Goal: Task Accomplishment & Management: Manage account settings

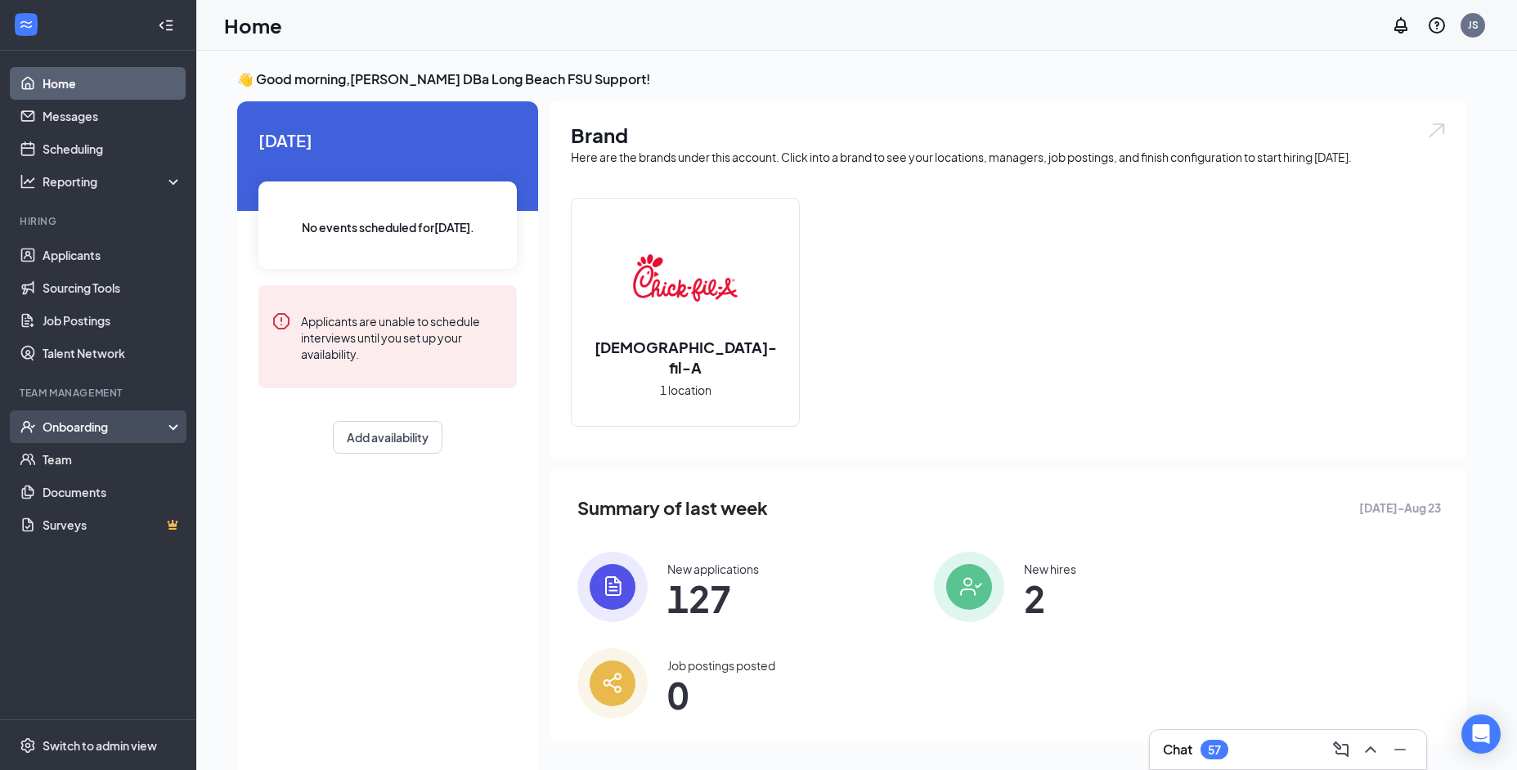
click at [135, 427] on div "Onboarding" at bounding box center [106, 427] width 126 height 16
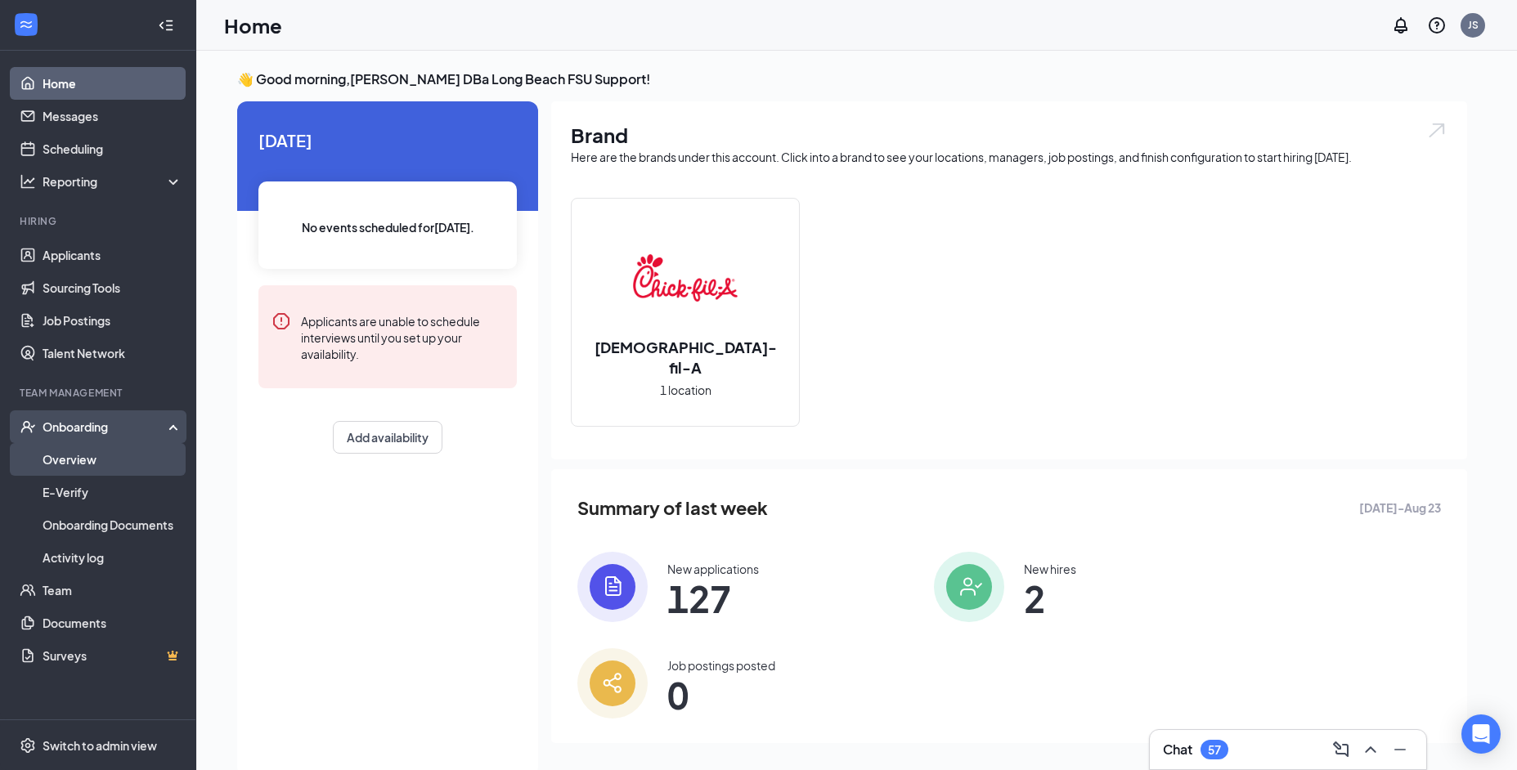
click at [122, 454] on link "Overview" at bounding box center [113, 459] width 140 height 33
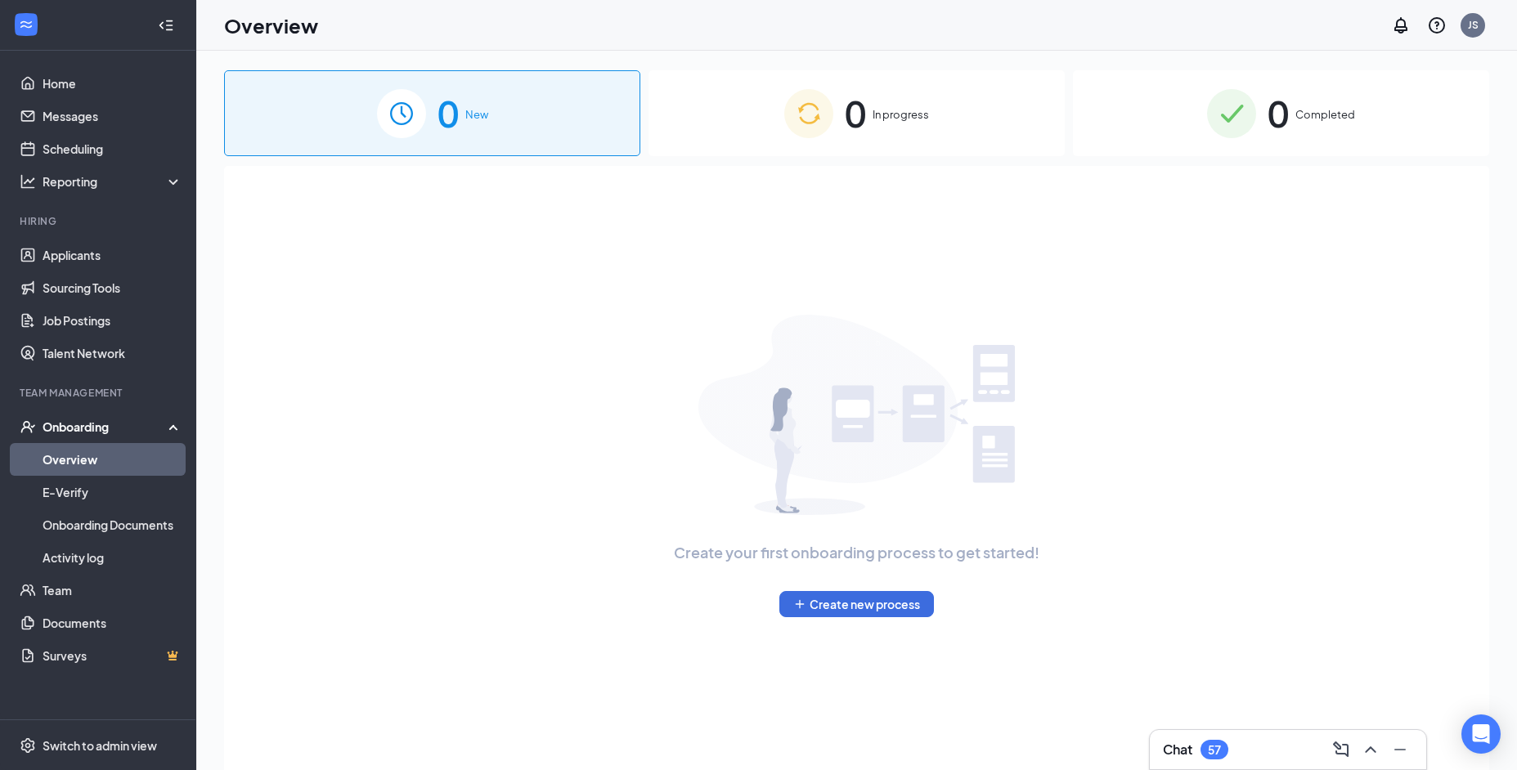
click at [826, 132] on div "0 In progress" at bounding box center [857, 113] width 416 height 86
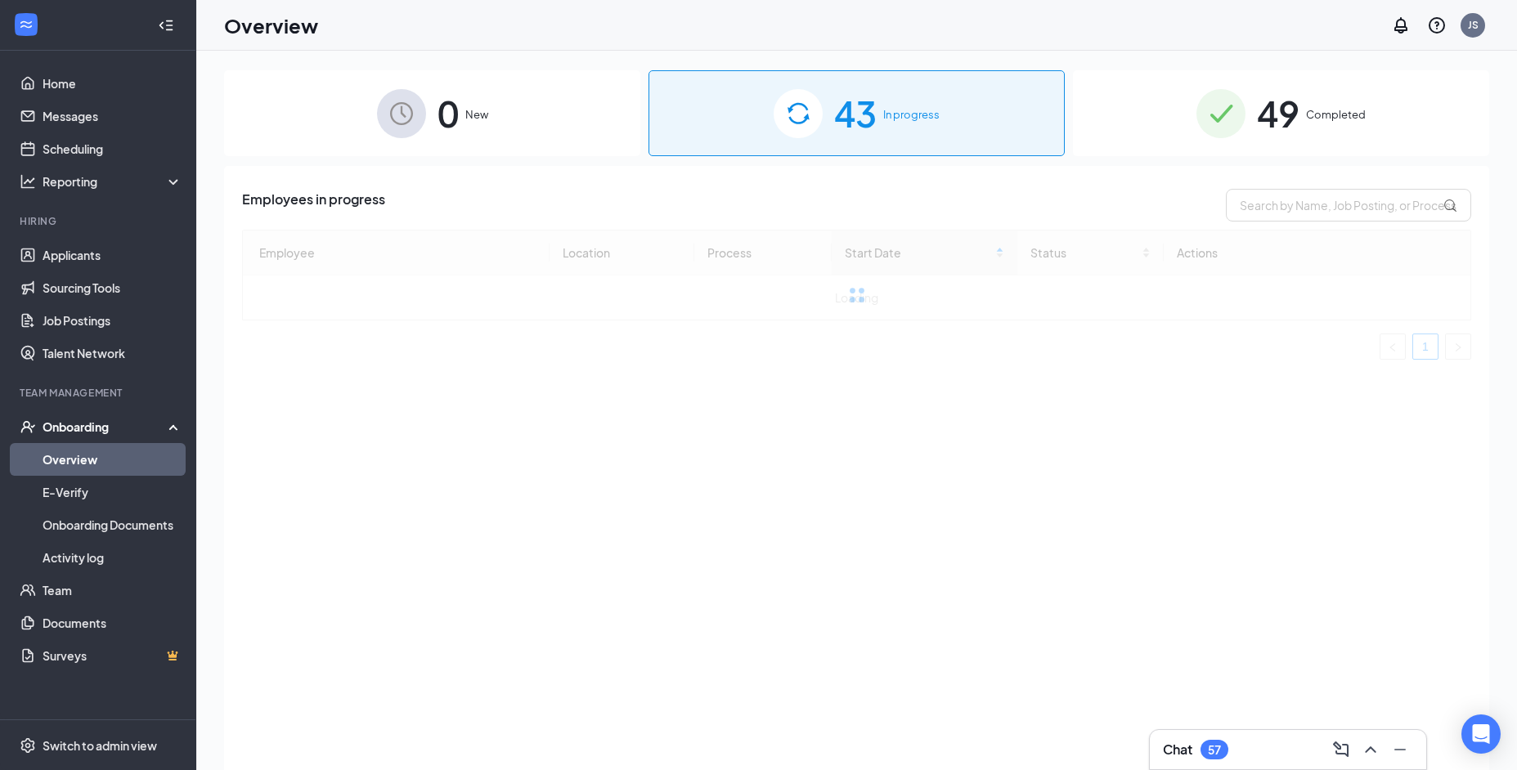
click at [1351, 181] on div "Employees in progress Employee Location Process Start Date Status Actions Loadi…" at bounding box center [856, 488] width 1265 height 645
click at [1344, 197] on input "text" at bounding box center [1348, 205] width 245 height 33
paste input "Amisadai"
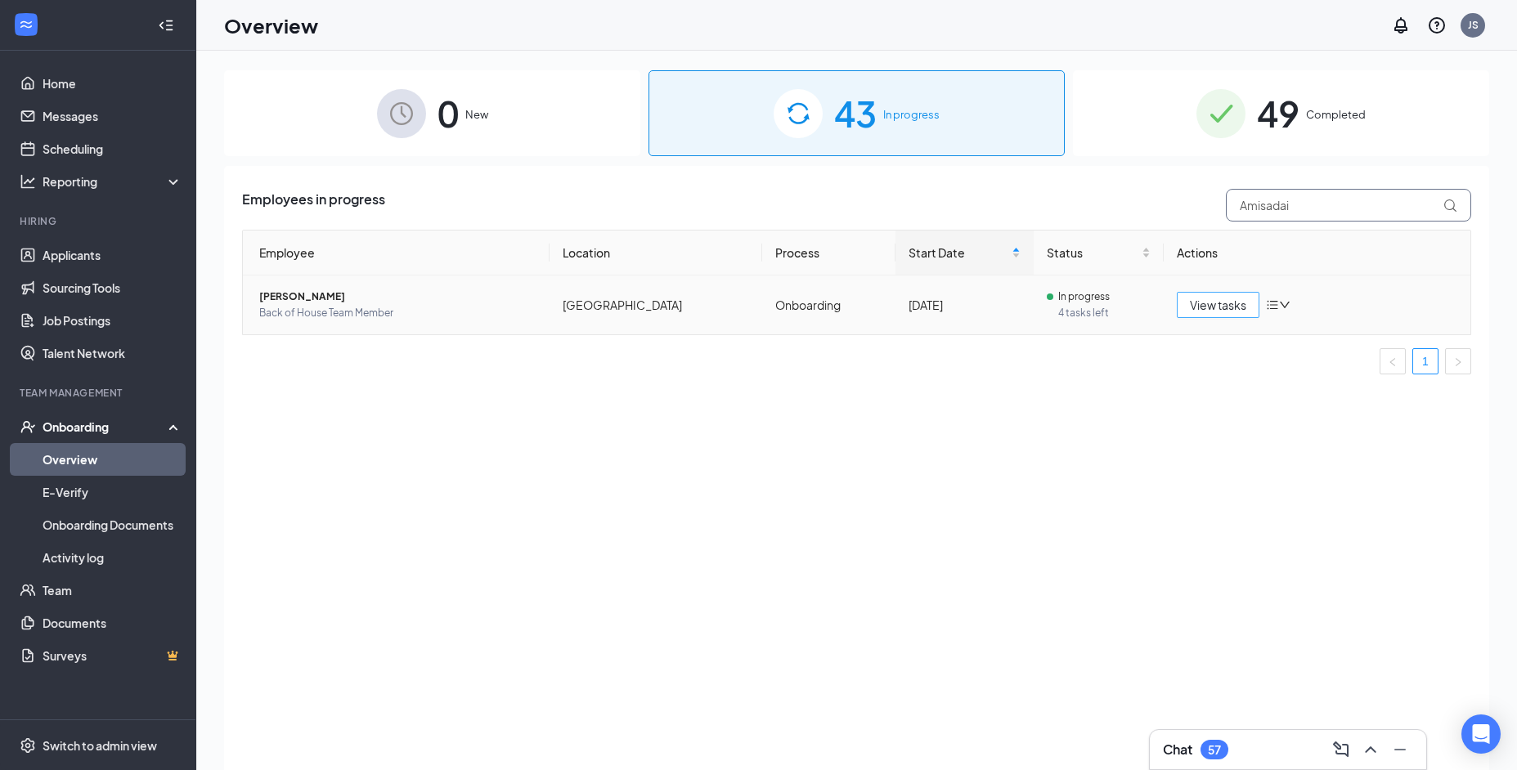
type input "Amisadai"
click at [1217, 303] on span "View tasks" at bounding box center [1218, 305] width 56 height 18
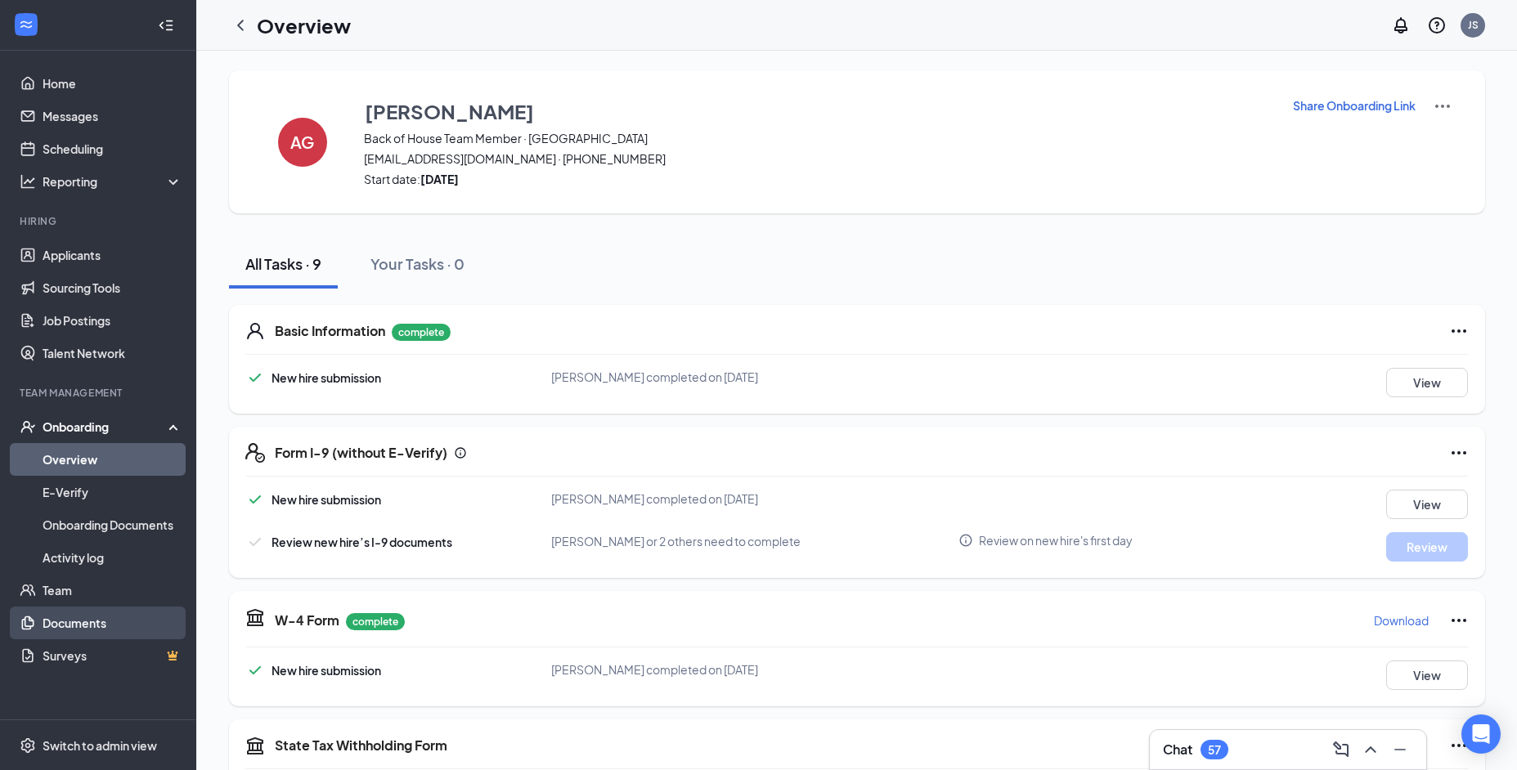
scroll to position [449, 0]
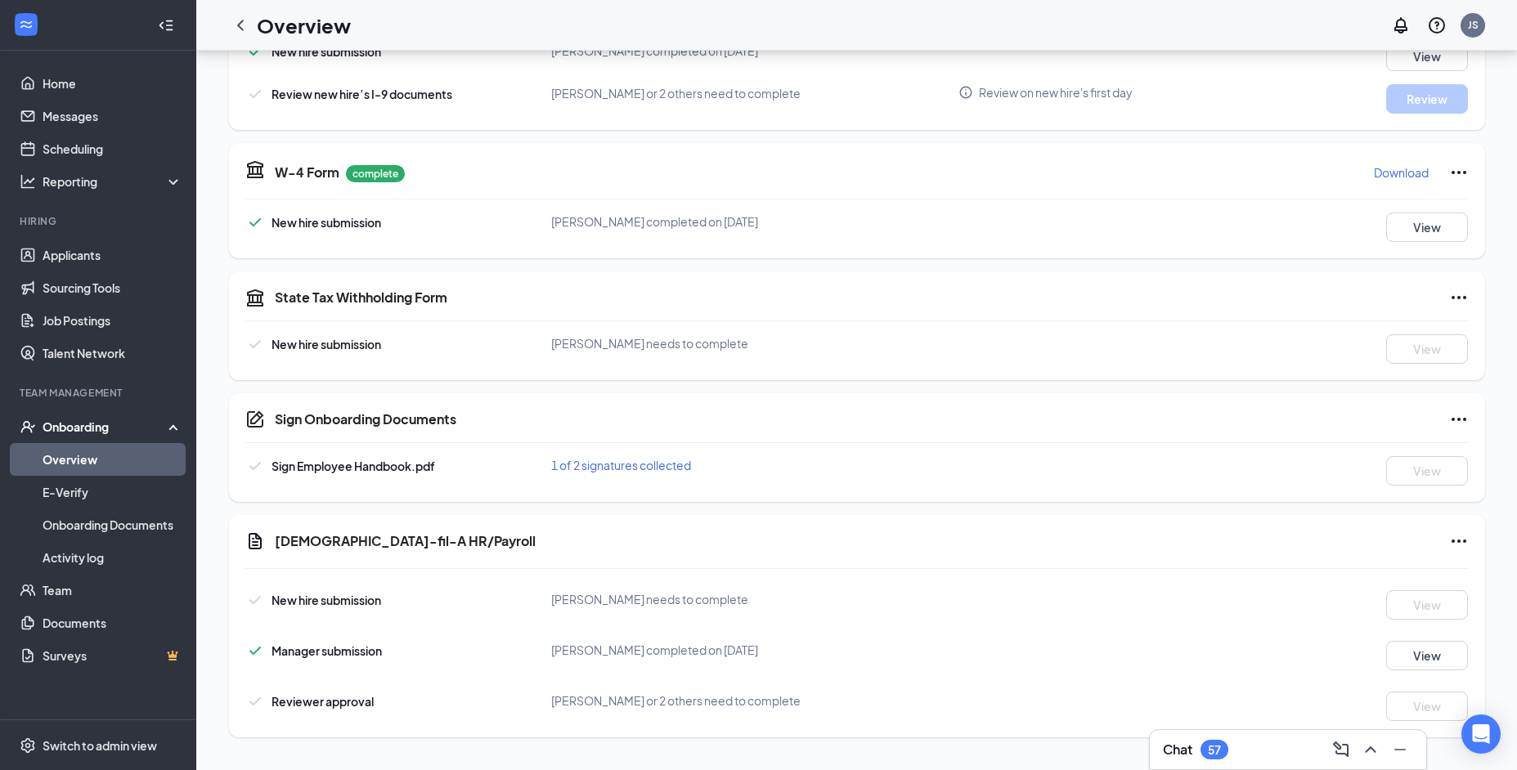
click at [595, 601] on span "Amisadai Gonzalez needs to complete" at bounding box center [649, 599] width 197 height 15
copy span "Amisadai"
click at [509, 554] on div "Chick-fil-A HR/Payroll" at bounding box center [872, 544] width 1194 height 24
drag, startPoint x: 443, startPoint y: 551, endPoint x: 270, endPoint y: 548, distance: 173.4
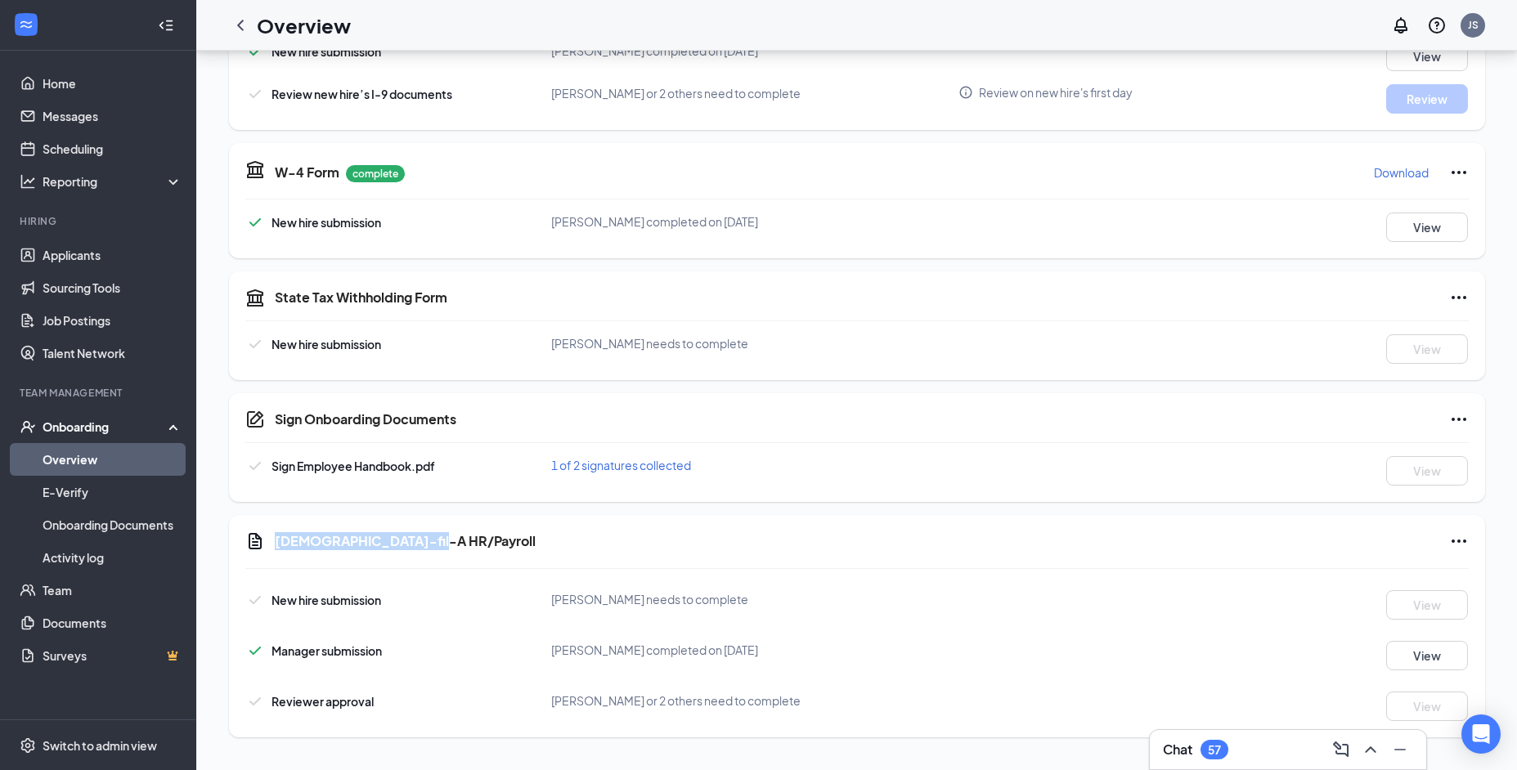
click at [270, 548] on div "Chick-fil-A HR/Payroll" at bounding box center [856, 544] width 1223 height 24
copy h5 "Chick-fil-A HR/Payroll"
click at [631, 534] on div "Chick-fil-A HR/Payroll" at bounding box center [872, 542] width 1194 height 20
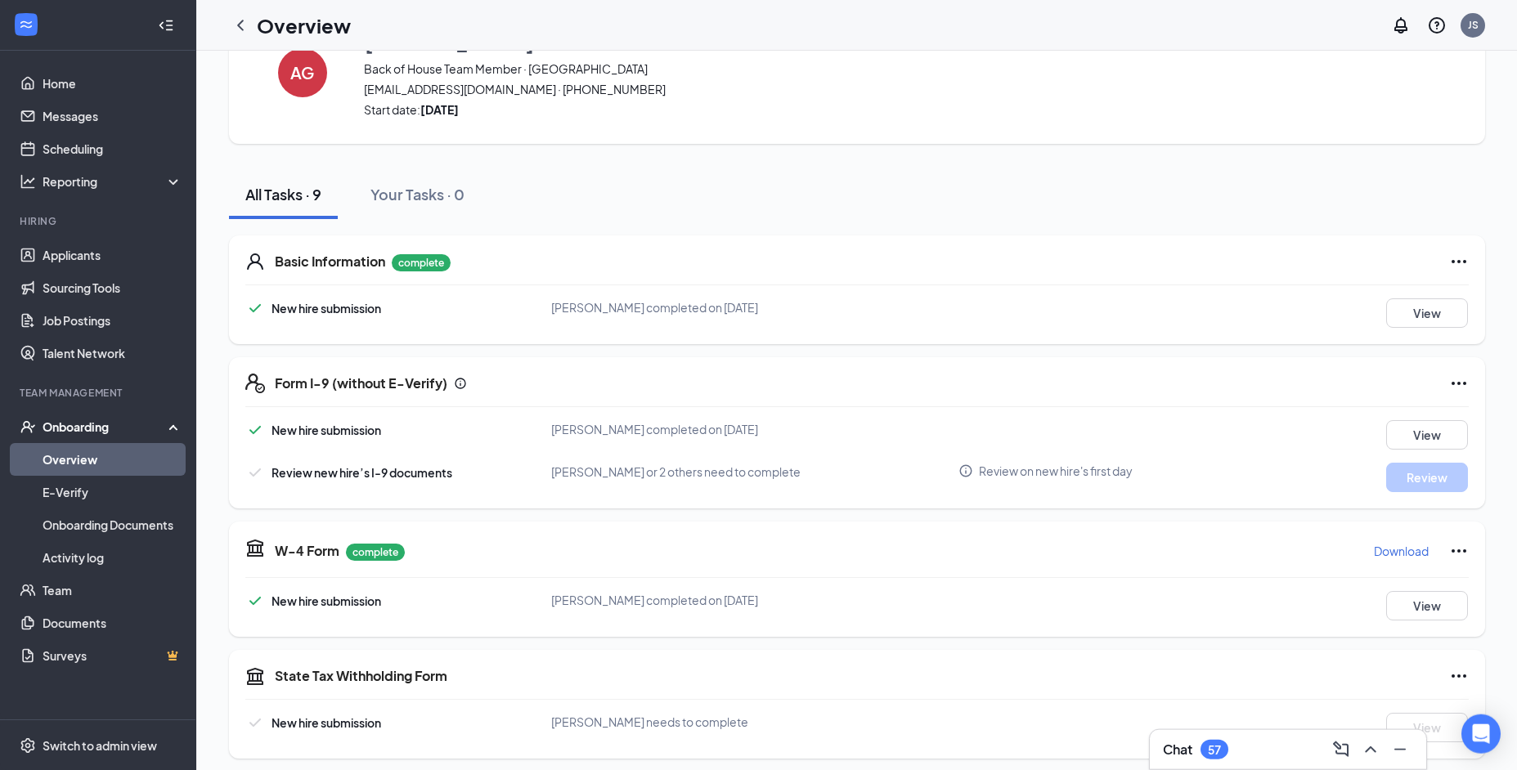
scroll to position [0, 0]
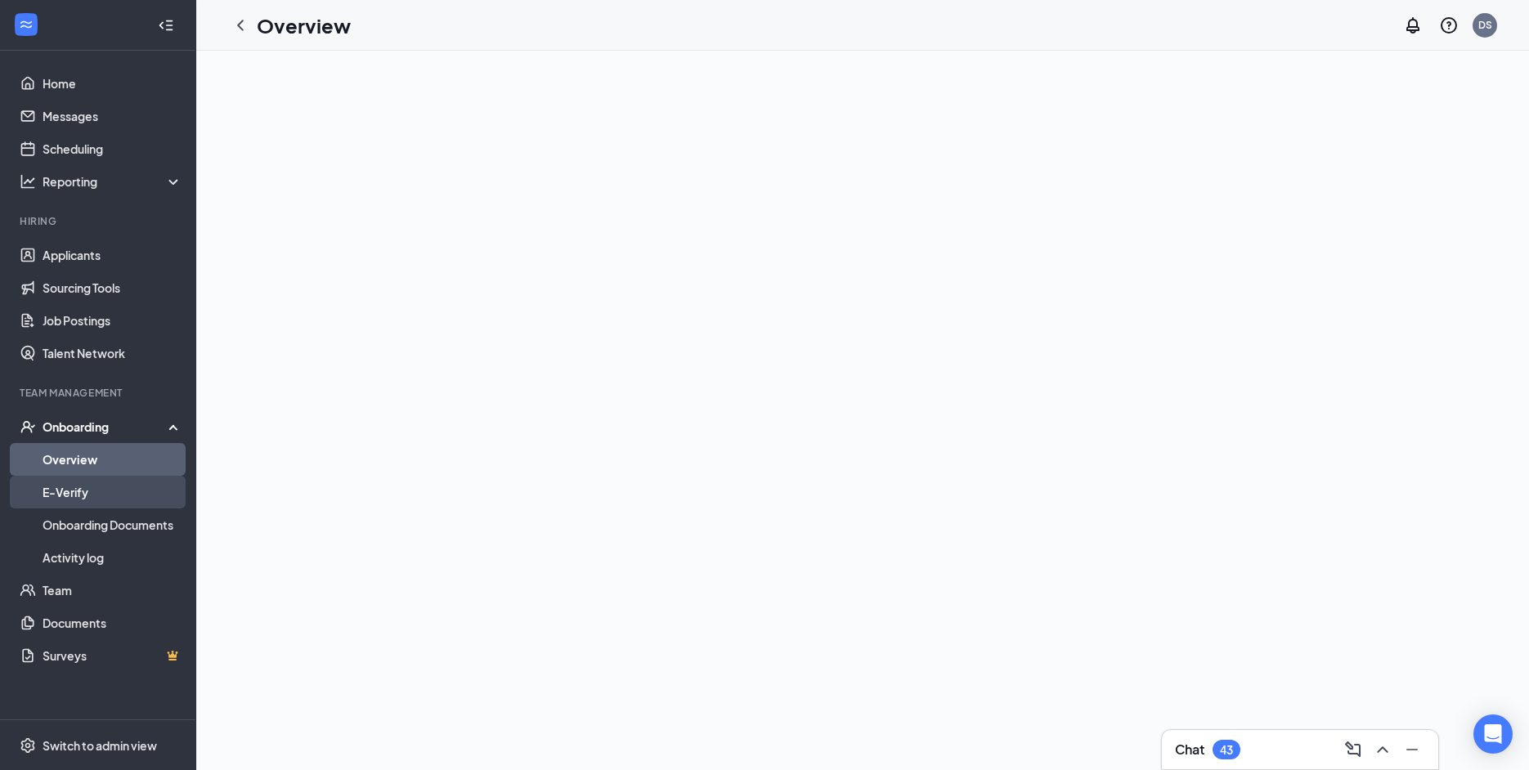
click at [132, 492] on link "E-Verify" at bounding box center [113, 492] width 140 height 33
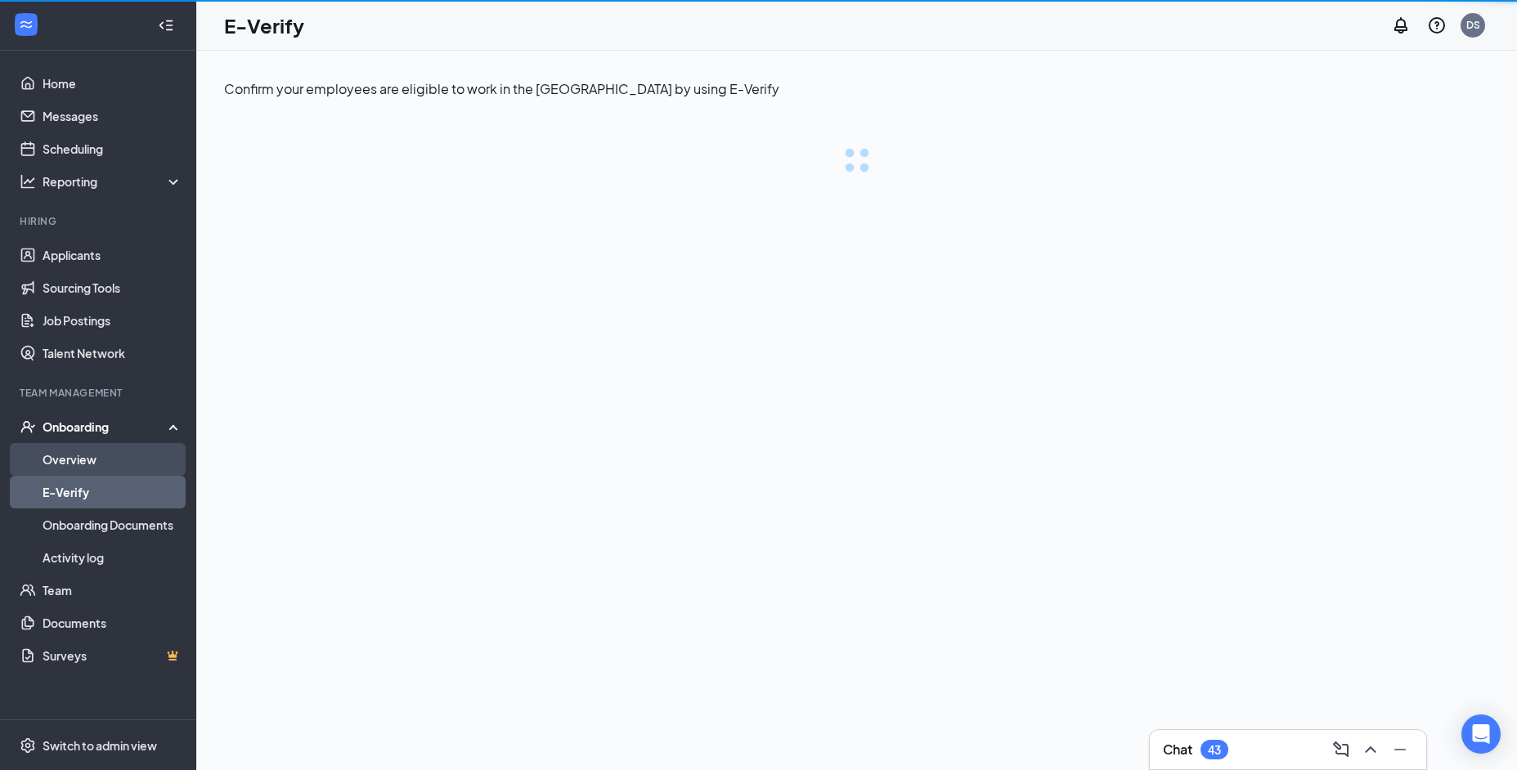
click at [139, 451] on link "Overview" at bounding box center [113, 459] width 140 height 33
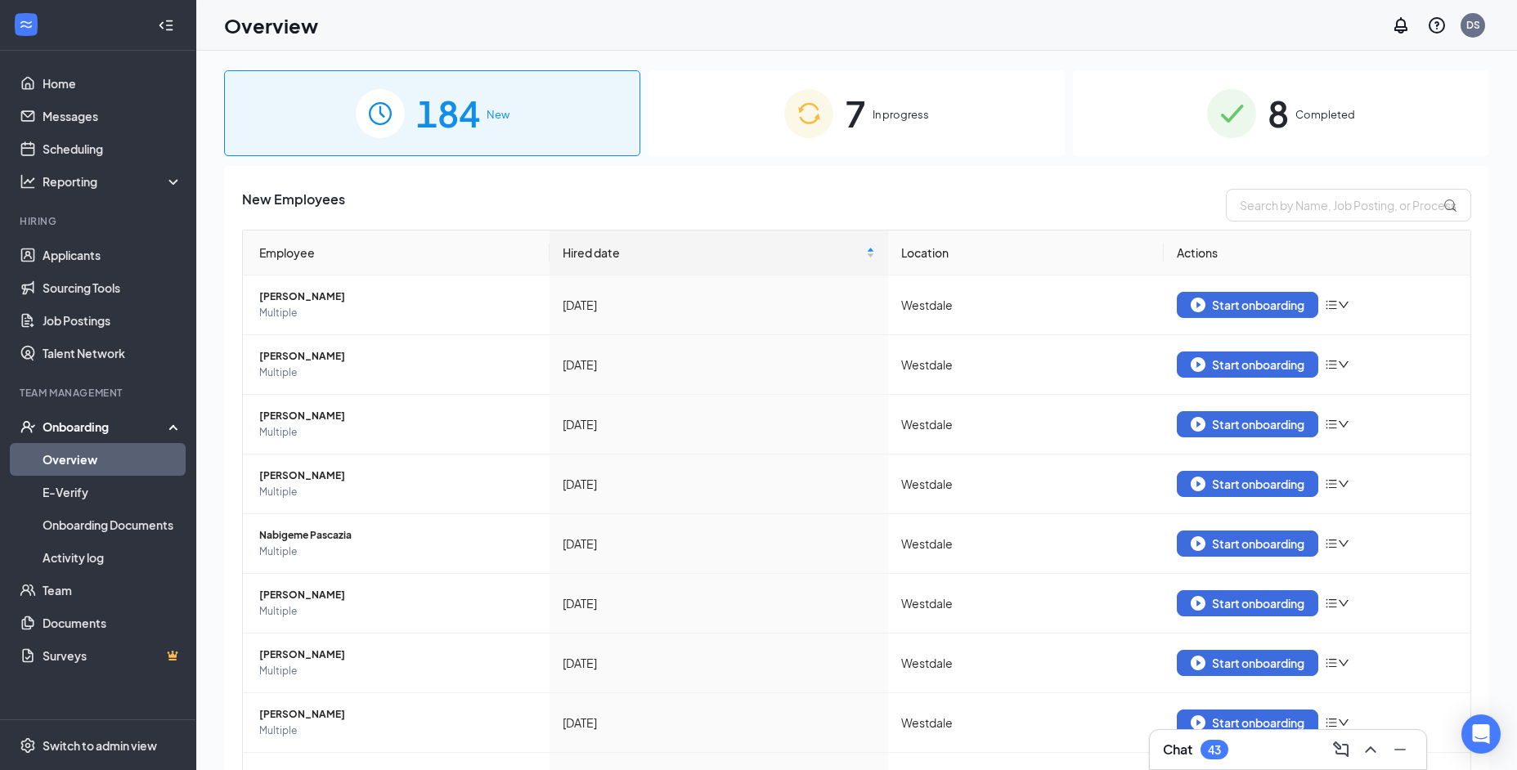
click at [832, 97] on div "7 In progress" at bounding box center [857, 113] width 416 height 86
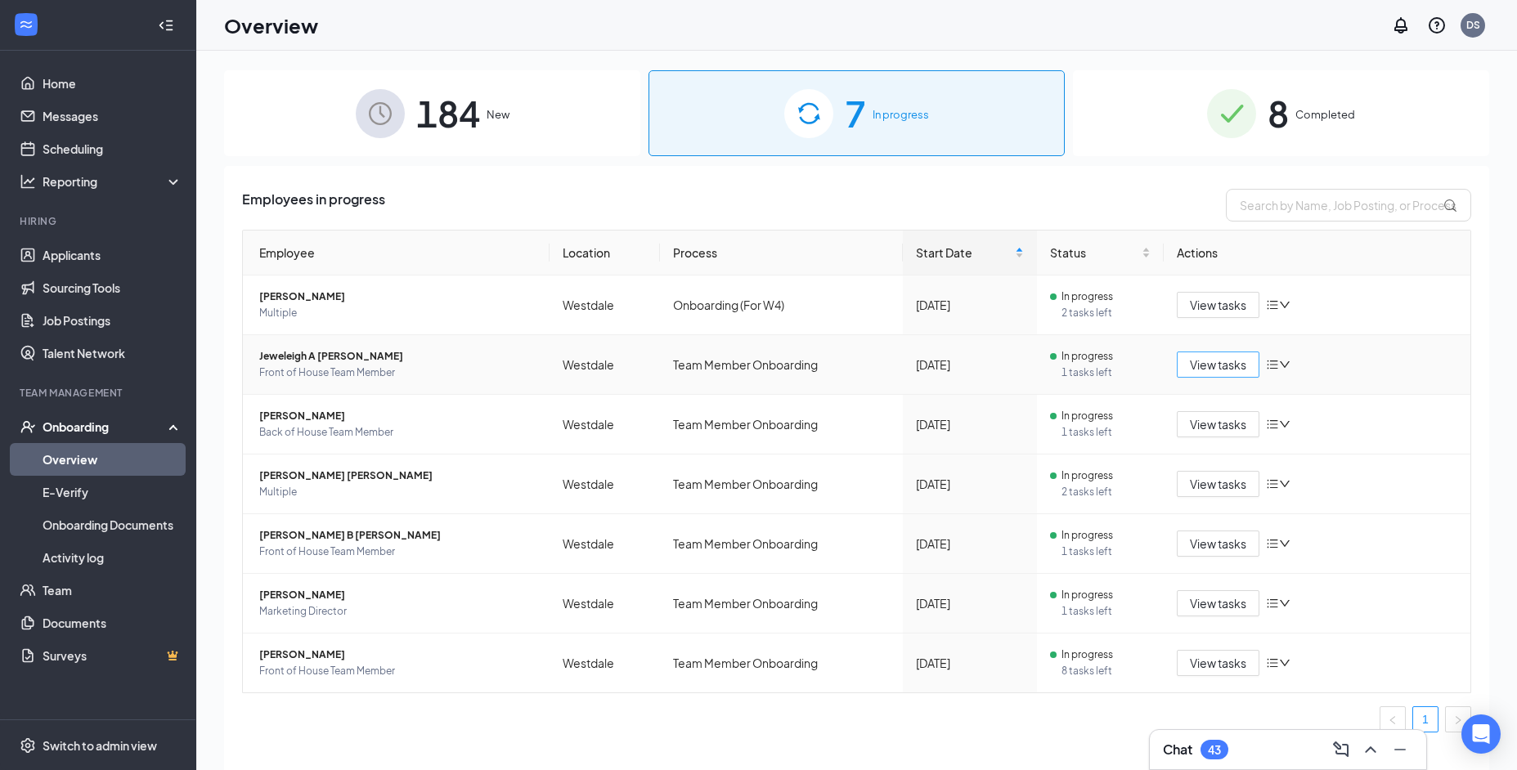
click at [1195, 368] on span "View tasks" at bounding box center [1218, 365] width 56 height 18
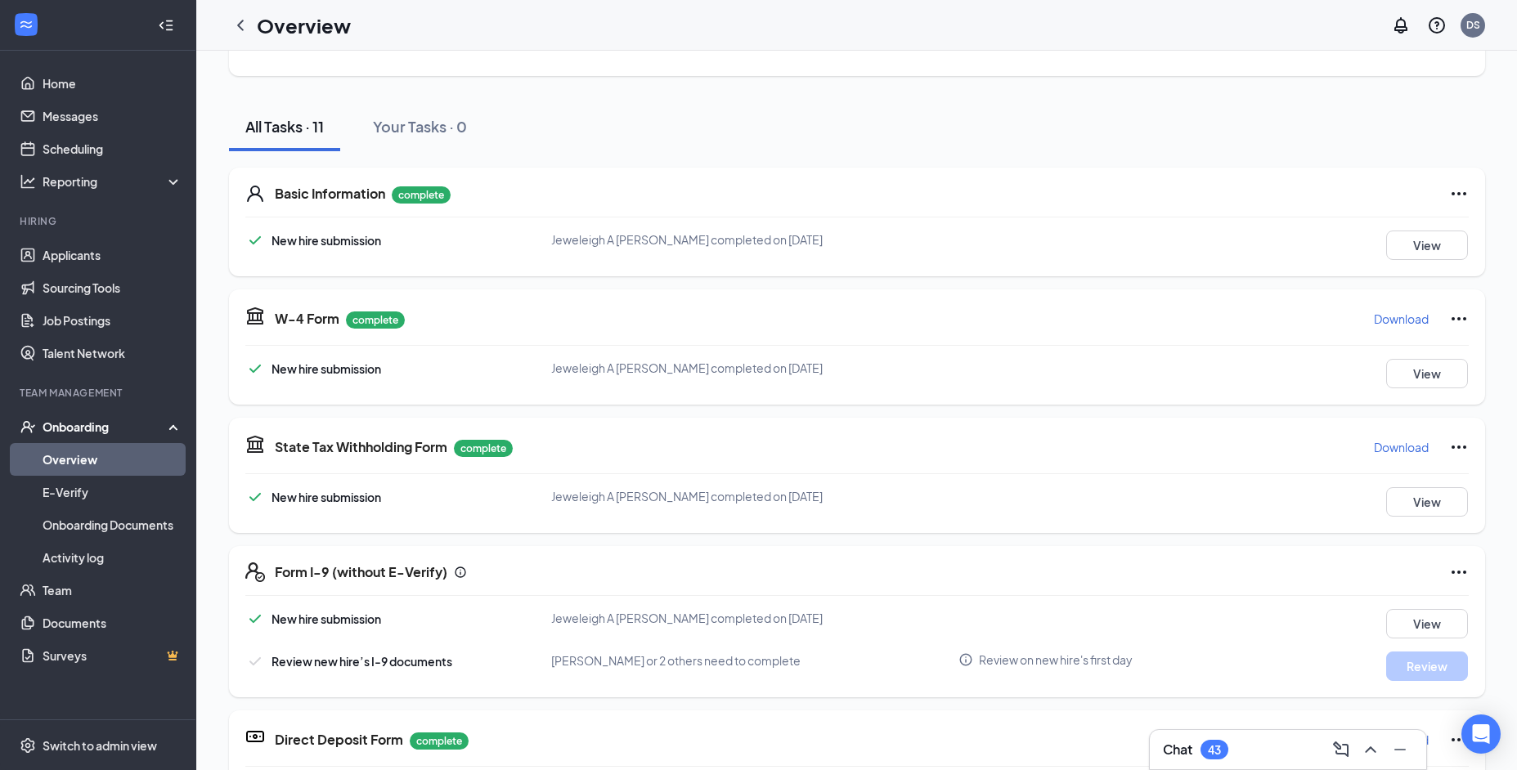
scroll to position [134, 0]
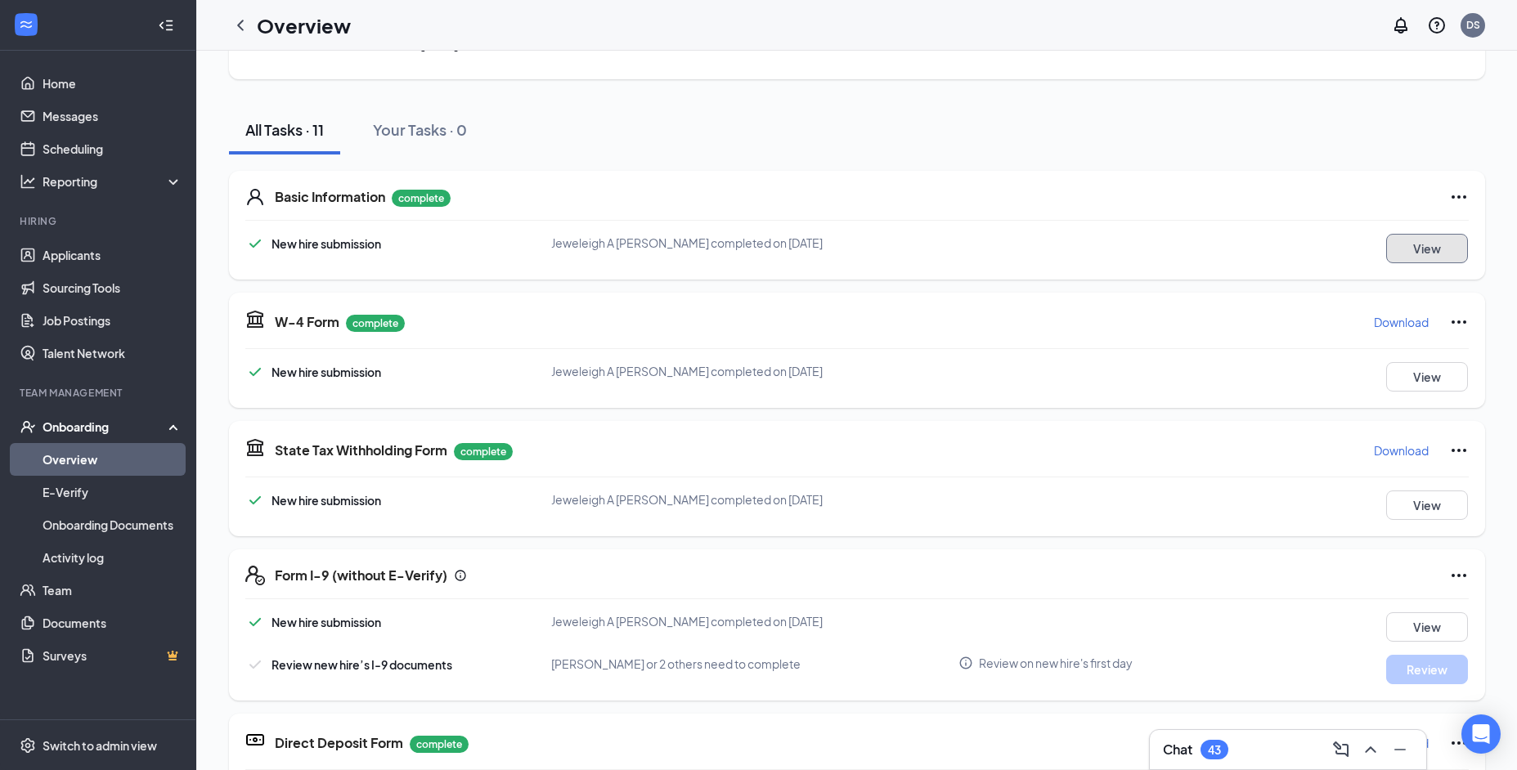
click at [1403, 254] on button "View" at bounding box center [1427, 248] width 82 height 29
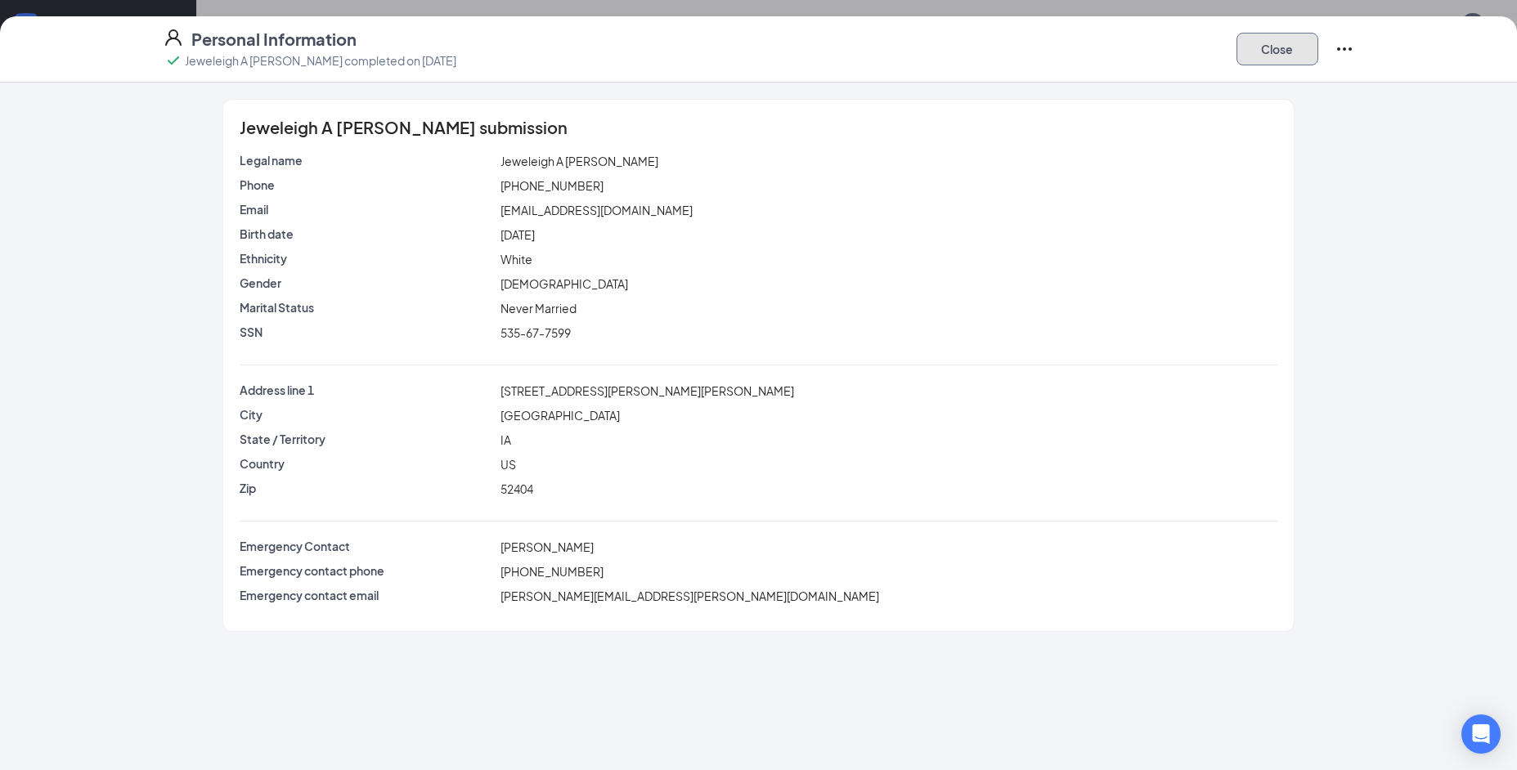
click at [1272, 48] on button "Close" at bounding box center [1278, 49] width 82 height 33
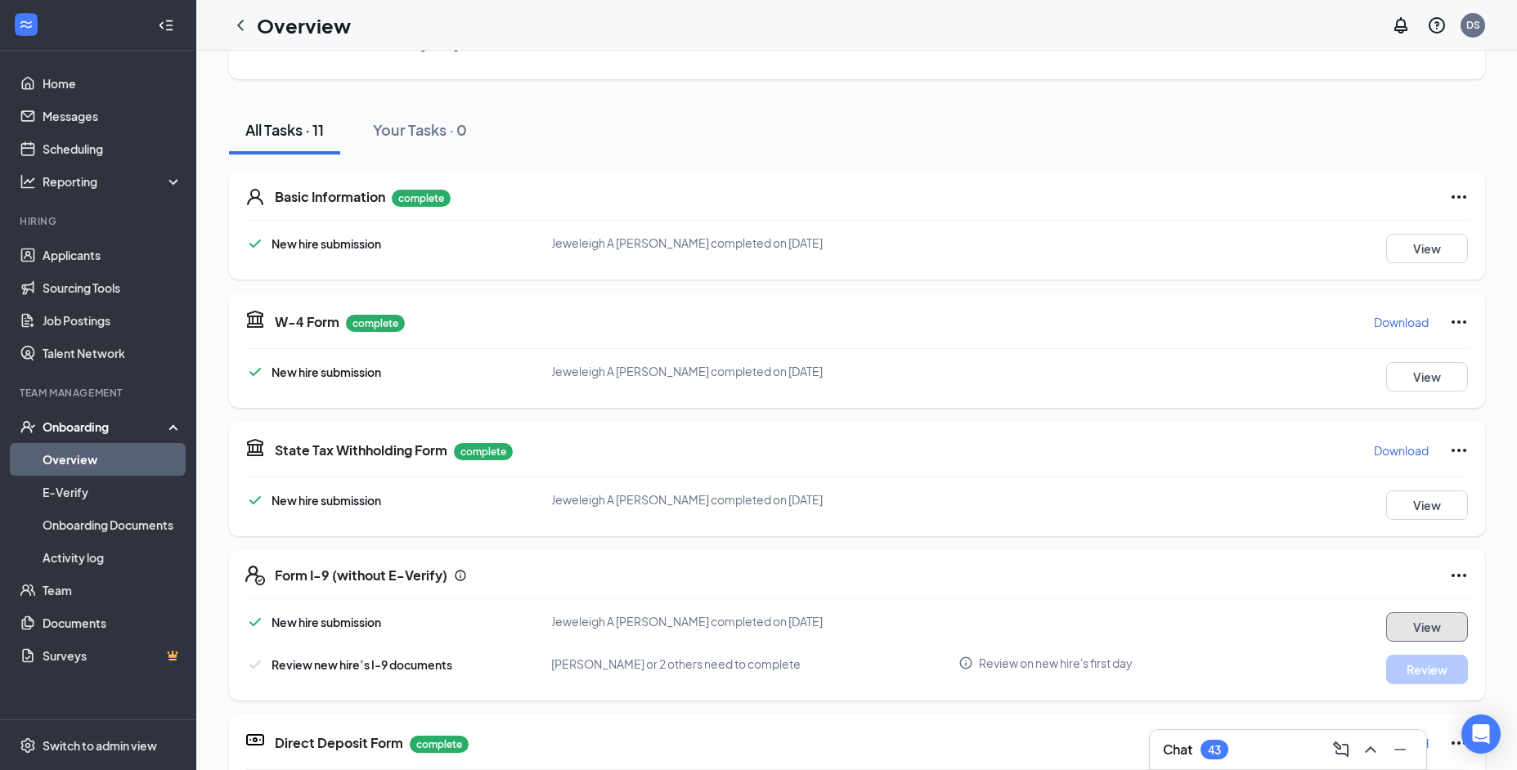
click at [1396, 623] on button "View" at bounding box center [1427, 627] width 82 height 29
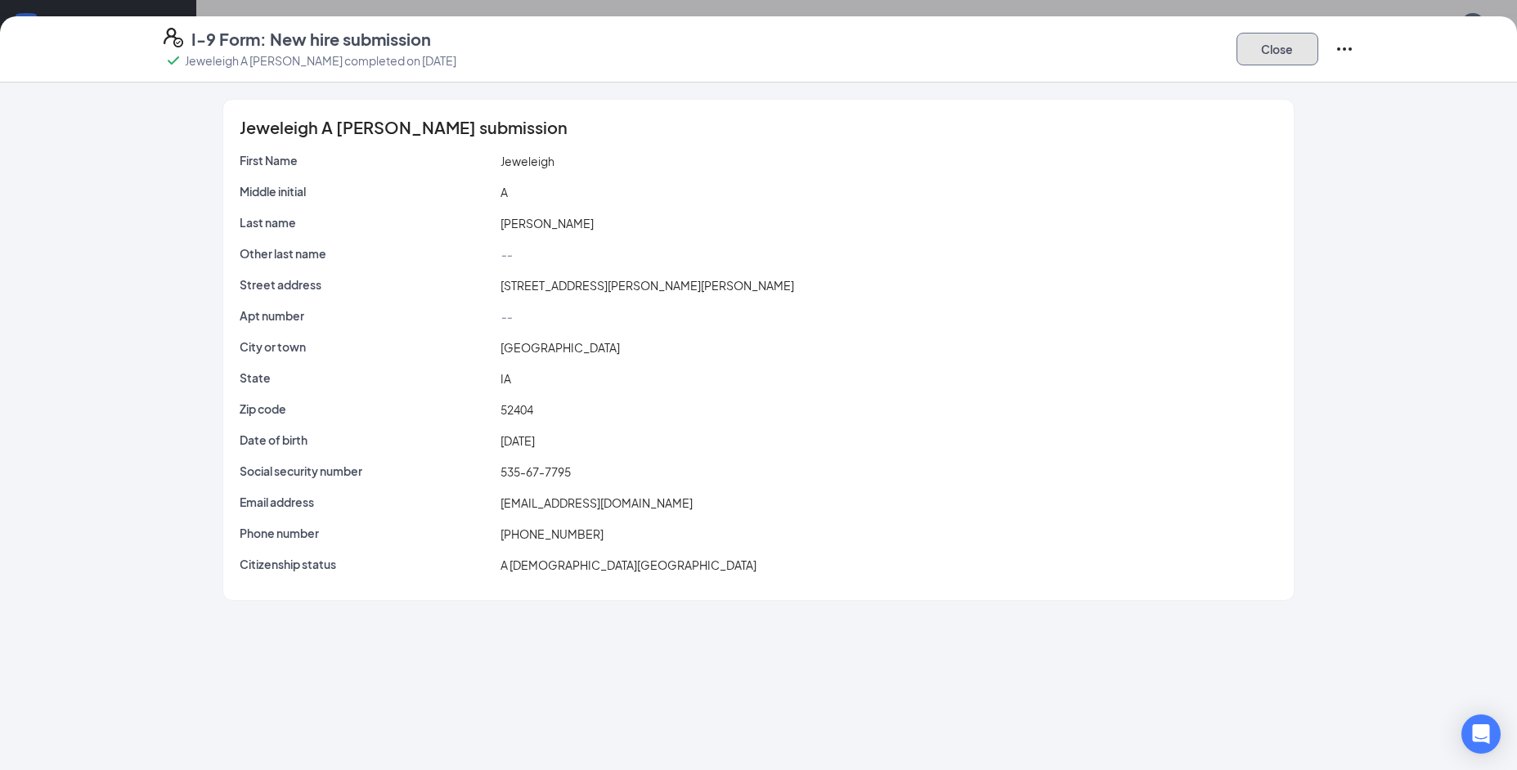
click at [1294, 54] on button "Close" at bounding box center [1278, 49] width 82 height 33
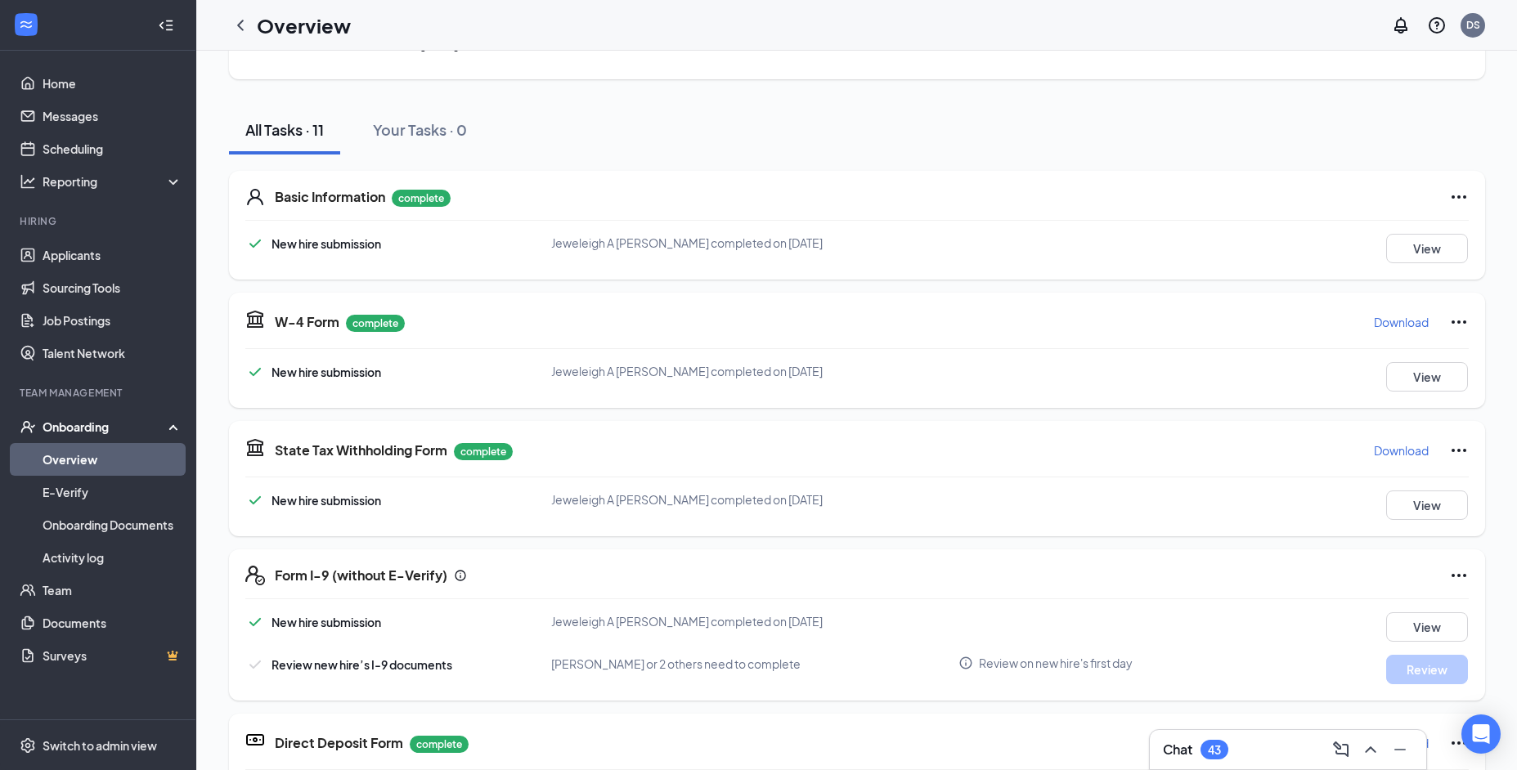
click at [267, 200] on div "Basic Information complete" at bounding box center [856, 197] width 1223 height 20
drag, startPoint x: 269, startPoint y: 199, endPoint x: 382, endPoint y: 201, distance: 112.9
click at [381, 200] on div "Basic Information complete" at bounding box center [856, 197] width 1223 height 20
copy h5 "Basic Information"
click at [333, 628] on span "New hire submission" at bounding box center [327, 622] width 110 height 15
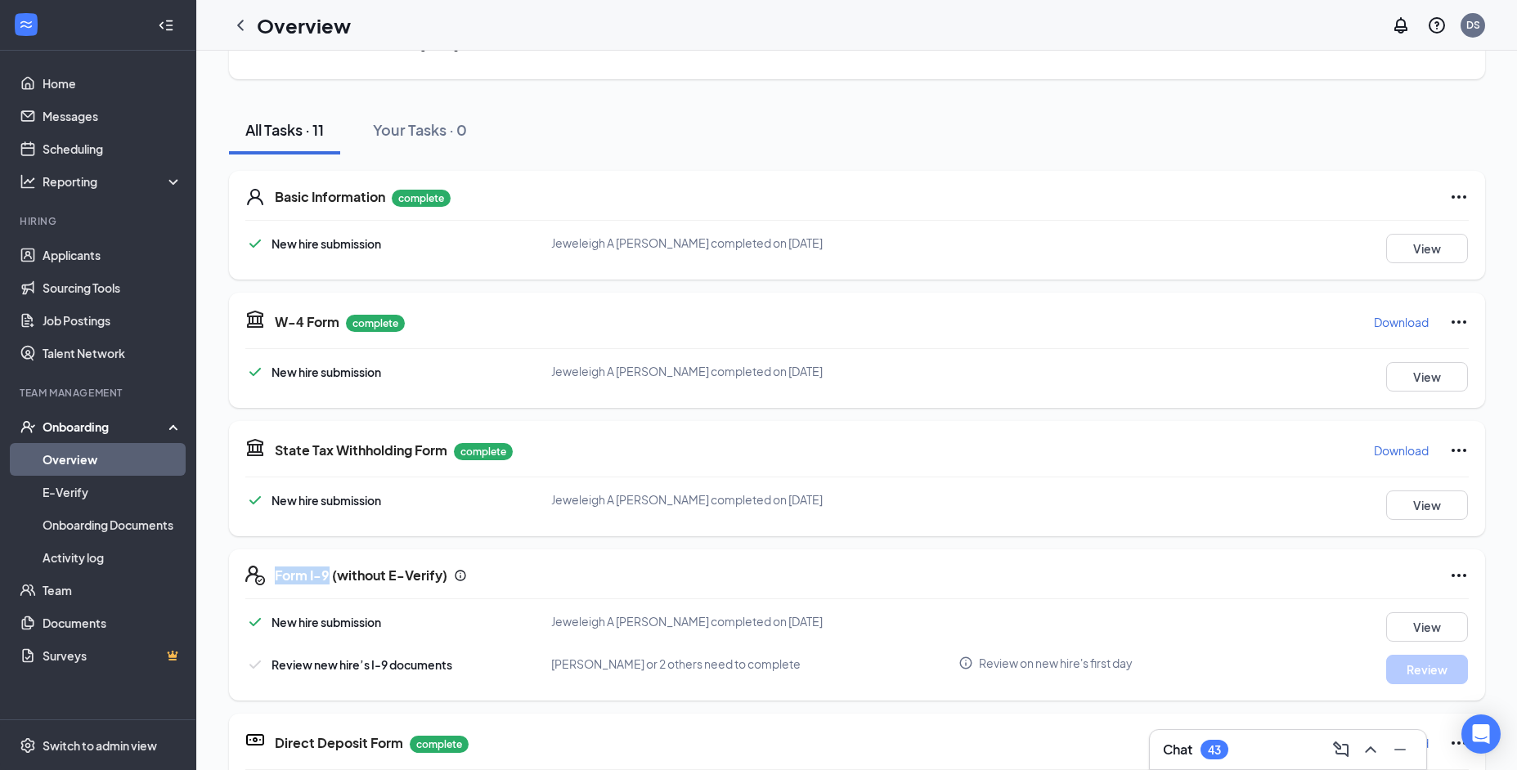
drag, startPoint x: 267, startPoint y: 579, endPoint x: 325, endPoint y: 584, distance: 58.3
click at [325, 584] on div "Form I-9 (without E-Verify)" at bounding box center [856, 576] width 1223 height 20
copy h5 "Form I-9"
